Goal: Information Seeking & Learning: Learn about a topic

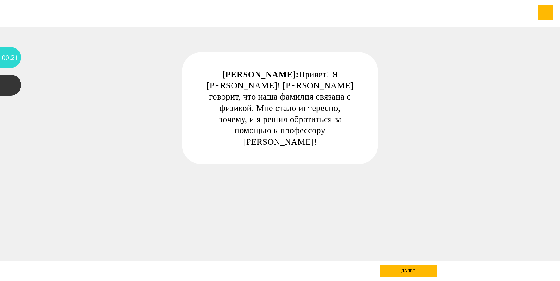
click at [413, 269] on div "далее" at bounding box center [408, 271] width 56 height 12
click at [405, 270] on div "далее" at bounding box center [408, 271] width 56 height 12
click at [405, 269] on div "далее" at bounding box center [408, 271] width 56 height 12
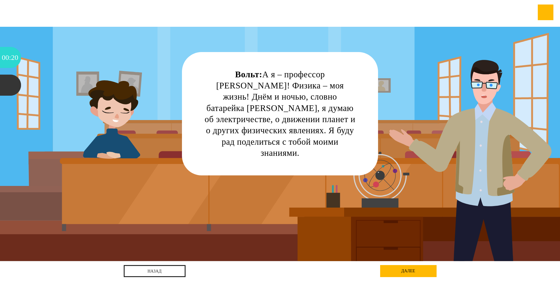
click at [484, 12] on div at bounding box center [280, 13] width 560 height 27
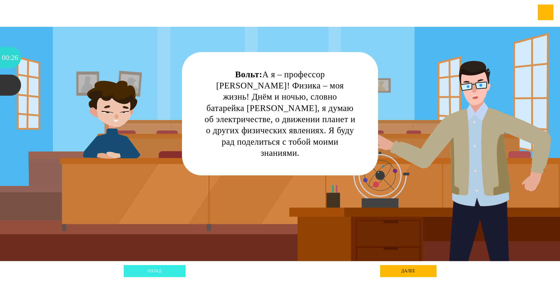
click at [151, 270] on link "назад" at bounding box center [155, 271] width 62 height 12
